Goal: Information Seeking & Learning: Compare options

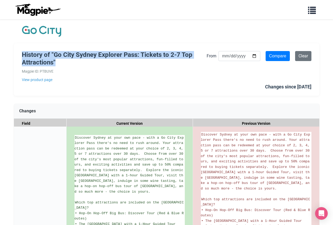
drag, startPoint x: 22, startPoint y: 63, endPoint x: 73, endPoint y: 83, distance: 54.8
click at [73, 66] on h1 "History of "Go City Sydney Explorer Pass: Tickets to 2-7 Top Attractions"" at bounding box center [114, 58] width 185 height 15
copy h1 "History of "Go City Sydney Explorer Pass: Tickets to 2-7 Top Attractions""
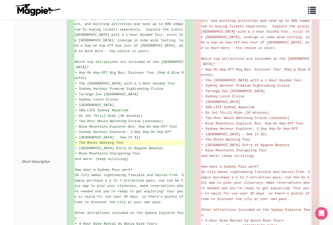
scroll to position [131, 0]
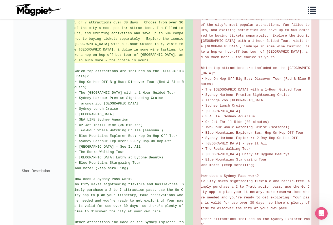
drag, startPoint x: 75, startPoint y: 32, endPoint x: 154, endPoint y: 97, distance: 102.8
click at [154, 63] on li "Discover Sydney at your own pace - with a Go City Explorer Pass there's no need…" at bounding box center [129, 33] width 110 height 59
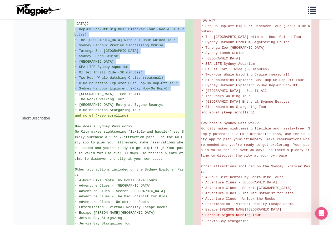
scroll to position [210, 0]
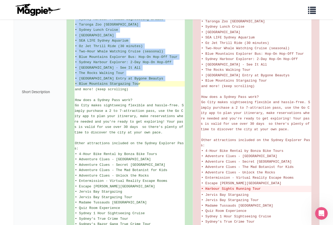
drag, startPoint x: 75, startPoint y: 118, endPoint x: 144, endPoint y: 146, distance: 74.3
click at [144, 146] on ul "Discover Sydney at your own pace - with a Go City Explorer Pass there's no need…" at bounding box center [129, 92] width 110 height 334
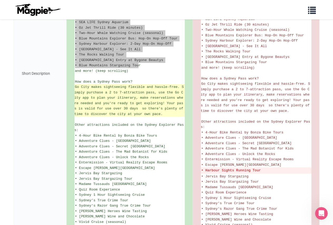
scroll to position [236, 0]
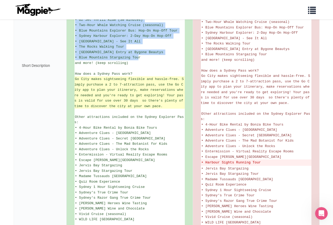
drag, startPoint x: 75, startPoint y: 136, endPoint x: 107, endPoint y: 178, distance: 52.7
click at [107, 178] on ul "Discover Sydney at your own pace - with a Go City Explorer Pass there's no need…" at bounding box center [129, 66] width 110 height 334
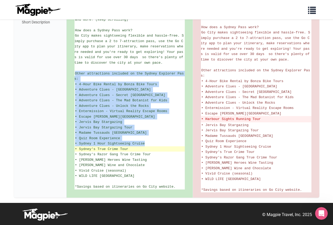
scroll to position [368, 0]
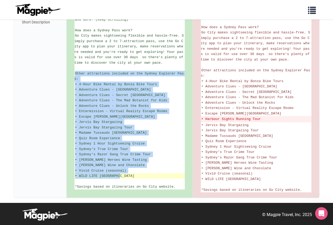
drag, startPoint x: 74, startPoint y: 109, endPoint x: 123, endPoint y: 166, distance: 75.0
click at [123, 166] on ul "Discover Sydney at your own pace - with a Go City Explorer Pass there's no need…" at bounding box center [129, 22] width 110 height 334
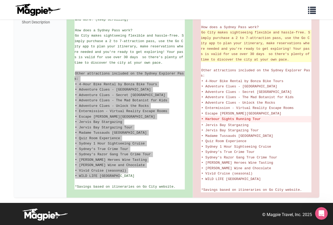
scroll to position [289, 0]
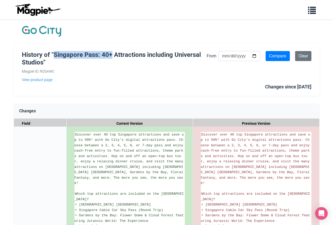
drag, startPoint x: 70, startPoint y: 64, endPoint x: 153, endPoint y: 65, distance: 83.1
click at [153, 65] on h1 "History of "Singapore Pass: 40+ Attractions including Universal Studios"" at bounding box center [114, 58] width 185 height 15
copy h1 "Singapore Pass: 40+"
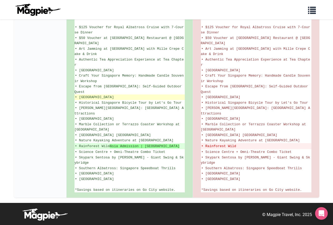
scroll to position [373, 0]
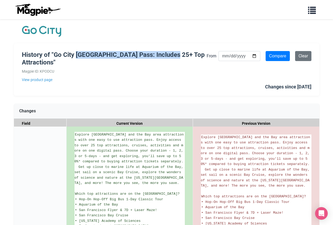
drag, startPoint x: 104, startPoint y: 64, endPoint x: 83, endPoint y: 70, distance: 22.5
click at [97, 66] on h1 "History of "Go City San Francisco Pass: Includes 25+ Top Attractions"" at bounding box center [114, 58] width 185 height 15
copy h1 "San Francisco Pass: Includes 25"
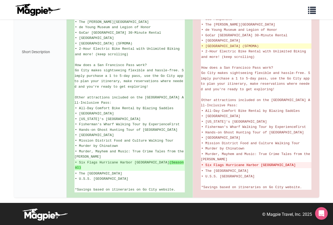
scroll to position [293, 0]
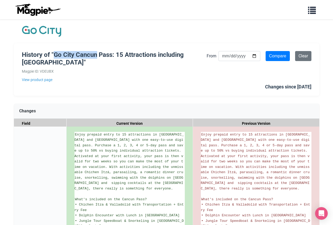
drag, startPoint x: 71, startPoint y: 64, endPoint x: 135, endPoint y: 64, distance: 63.6
click at [135, 64] on h1 "History of "Go City Cancun Pass: 15 Attractions including Chichén Itzá"" at bounding box center [114, 58] width 185 height 15
copy h1 "Go City Cancun"
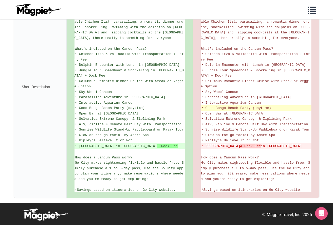
scroll to position [210, 0]
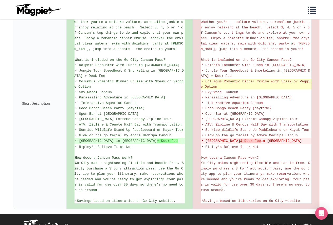
scroll to position [184, 0]
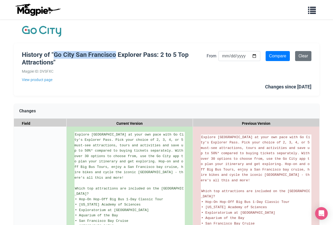
drag, startPoint x: 70, startPoint y: 64, endPoint x: 160, endPoint y: 65, distance: 89.7
click at [160, 65] on h1 "History of "Go City San Francisco Explorer Pass: 2 to 5 Top Attractions"" at bounding box center [114, 58] width 185 height 15
copy h1 "Go City [GEOGRAPHIC_DATA]"
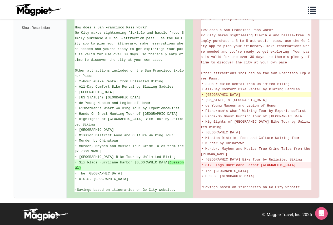
scroll to position [345, 0]
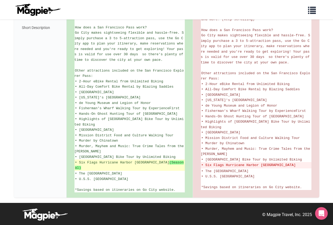
drag, startPoint x: 80, startPoint y: 157, endPoint x: 182, endPoint y: 159, distance: 101.8
click at [182, 160] on ins "• Six Flags Hurricane Harbor Concord (Seasonal)" at bounding box center [129, 165] width 109 height 10
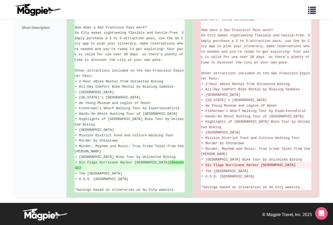
copy ins "Six Flags Hurricane Harbor Concord (Seasonal)"
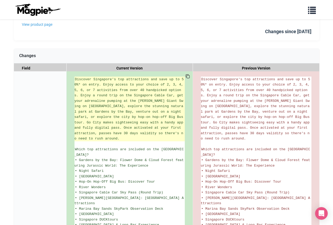
scroll to position [26, 0]
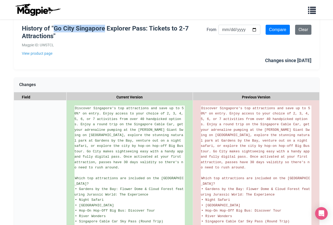
drag, startPoint x: 71, startPoint y: 38, endPoint x: 144, endPoint y: 37, distance: 73.1
click at [144, 37] on h1 "History of "Go City Singapore Explorer Pass: Tickets to 2-7 Attractions"" at bounding box center [114, 32] width 185 height 15
copy h1 "Go City Singapore"
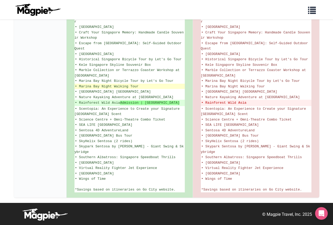
scroll to position [447, 0]
